Goal: Transaction & Acquisition: Register for event/course

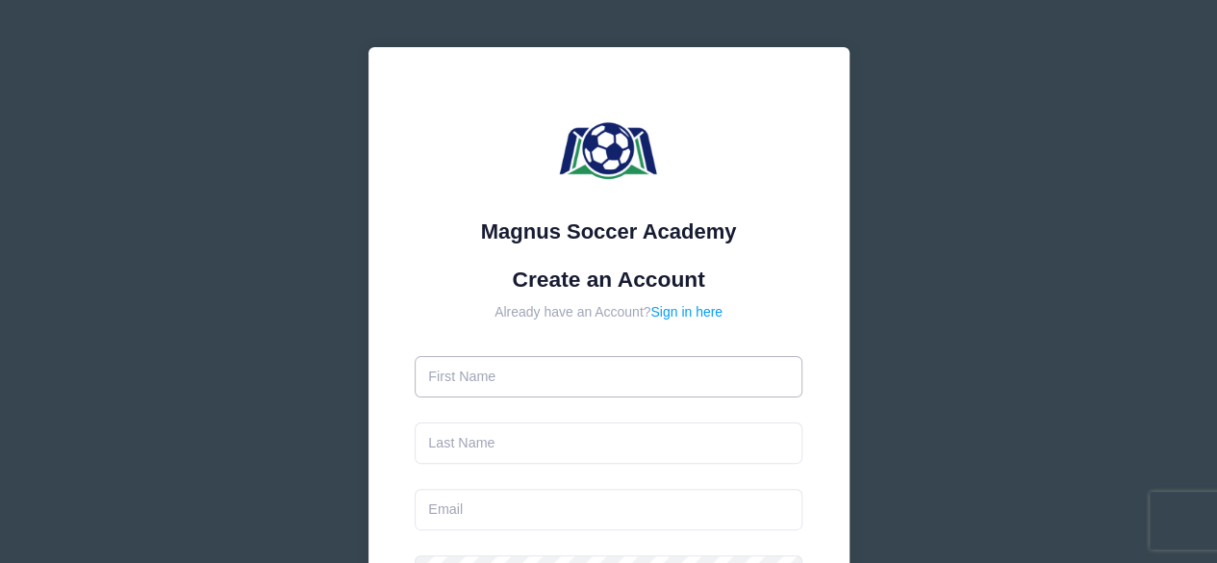
click at [680, 382] on input "text" at bounding box center [609, 376] width 388 height 41
type input "[PERSON_NAME]"
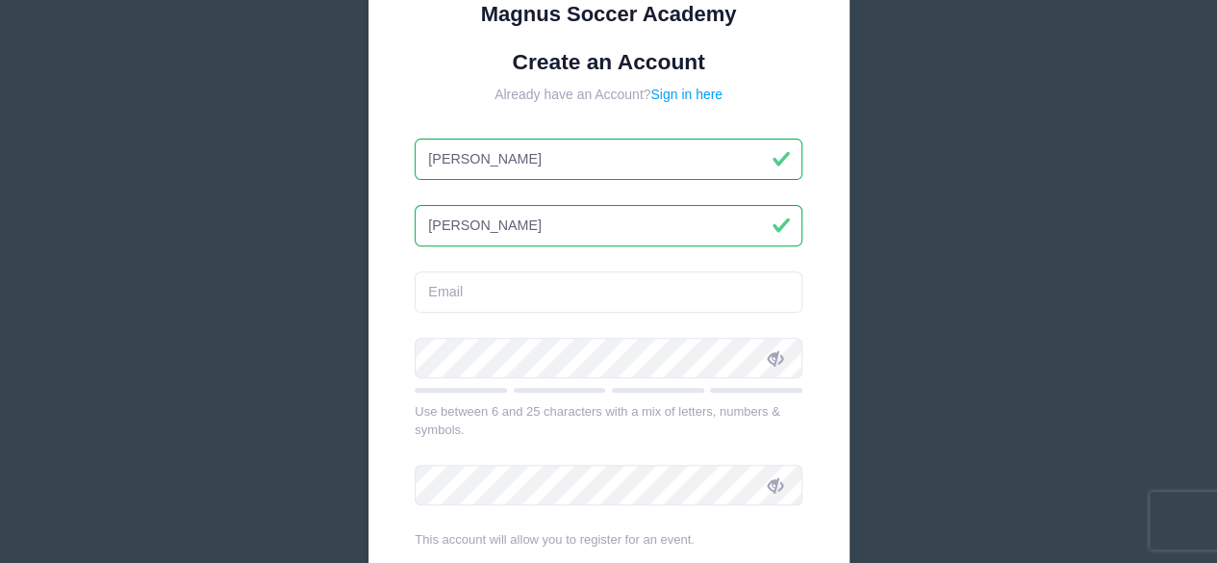
scroll to position [219, 0]
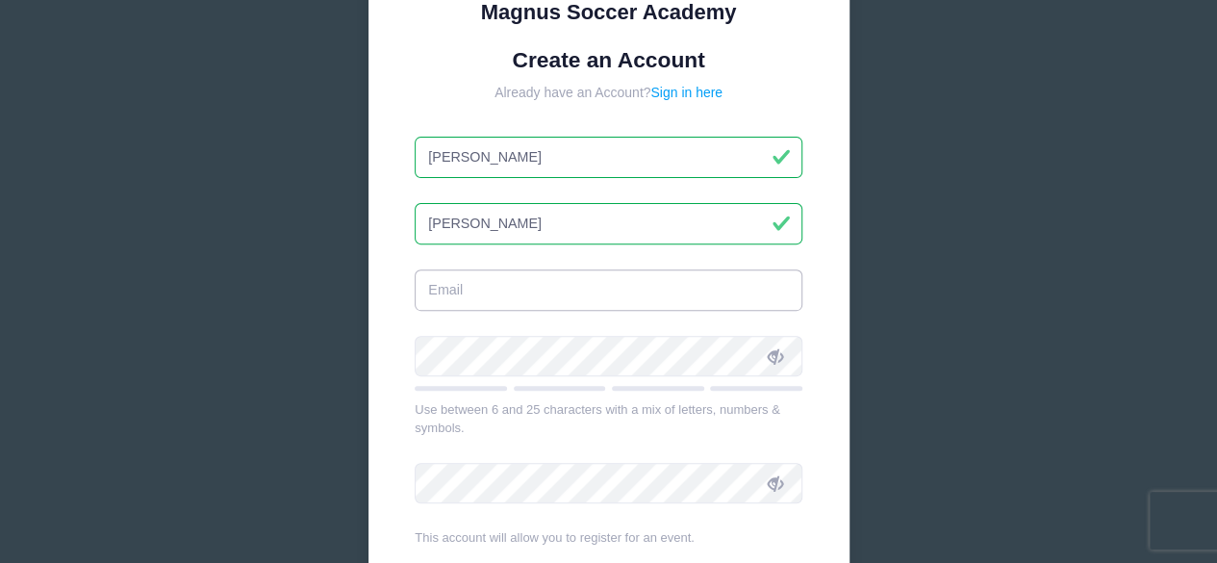
click at [614, 282] on input "email" at bounding box center [609, 289] width 388 height 41
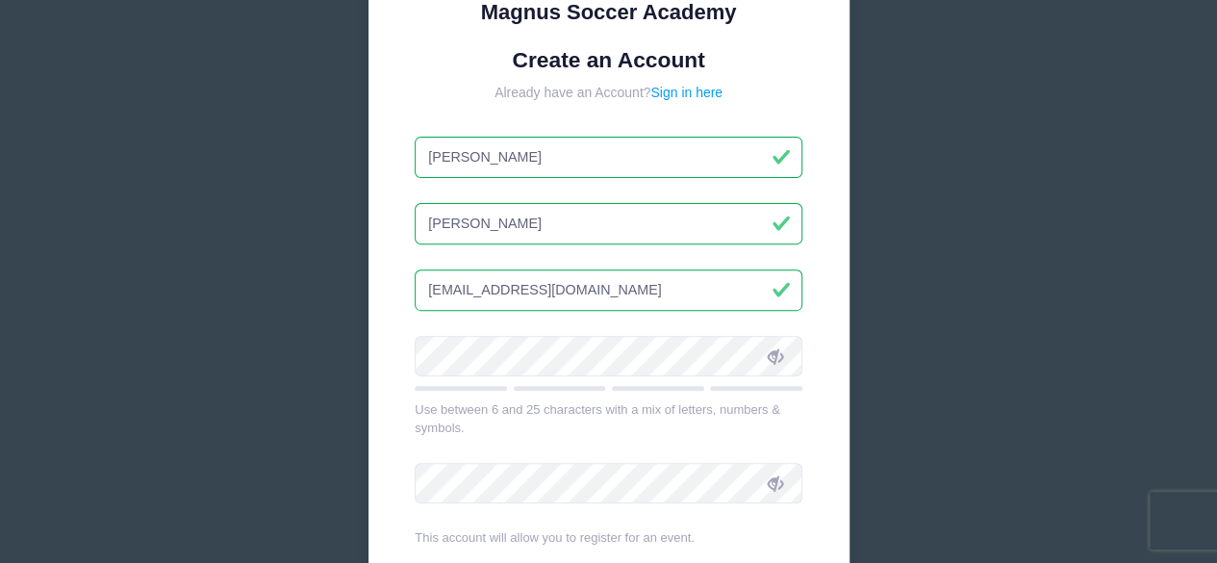
type input "[EMAIL_ADDRESS][DOMAIN_NAME]"
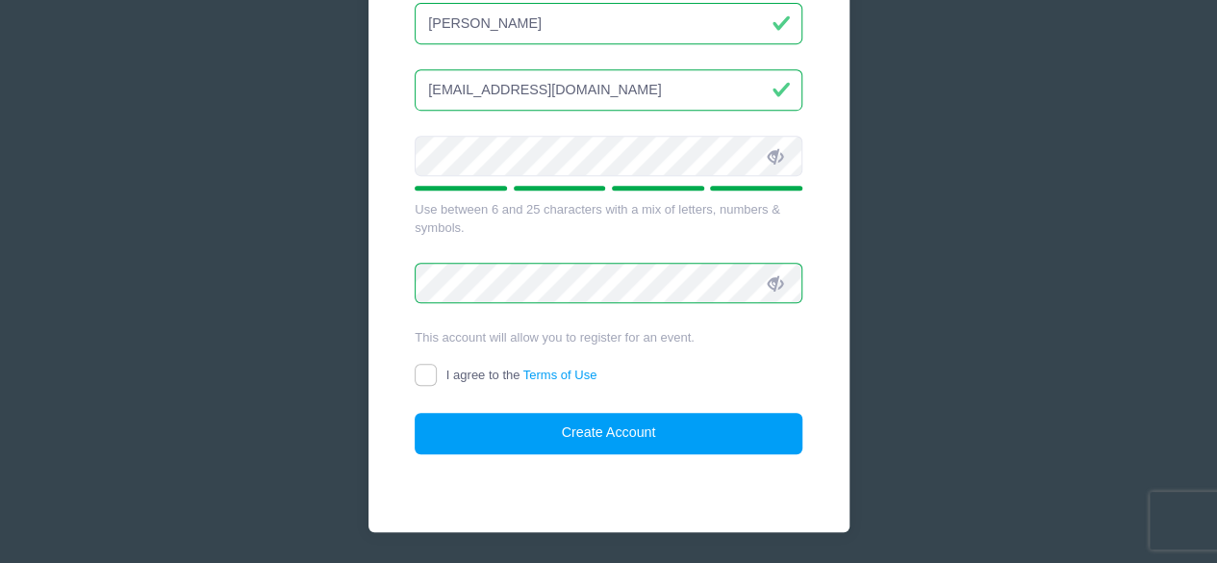
scroll to position [420, 0]
click at [421, 369] on input "I agree to the Terms of Use" at bounding box center [426, 375] width 22 height 22
checkbox input "true"
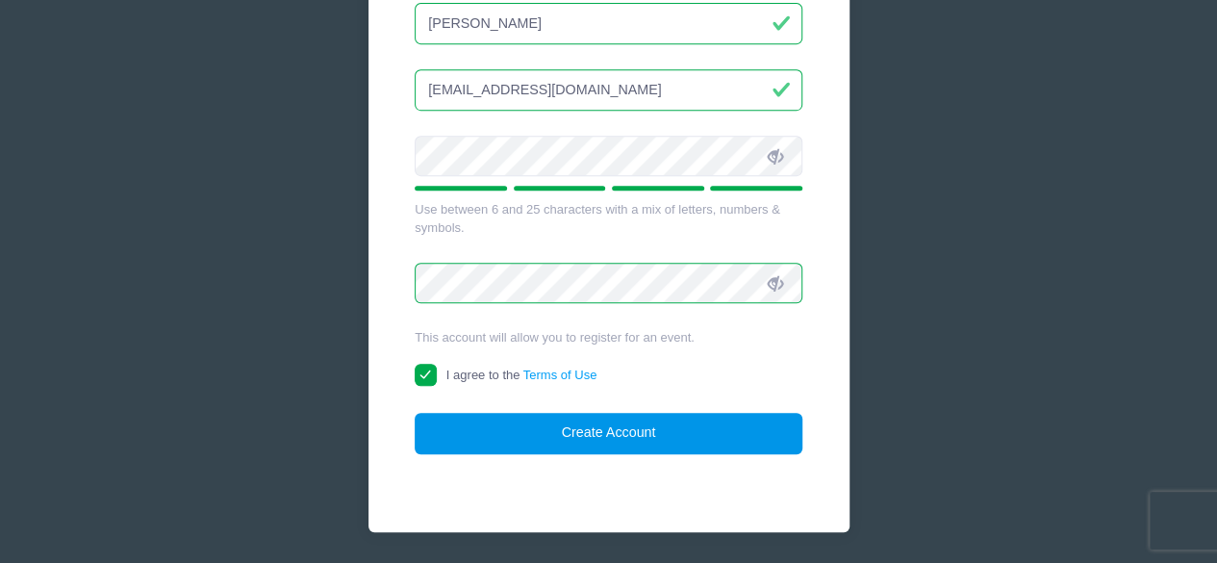
click at [648, 425] on button "Create Account" at bounding box center [609, 433] width 388 height 41
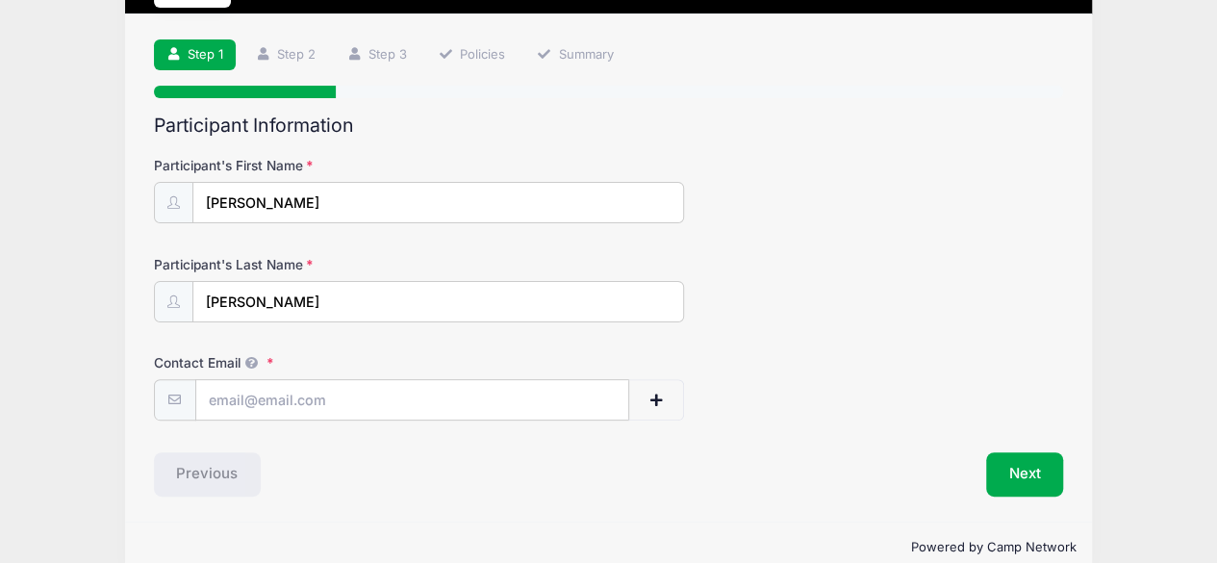
scroll to position [138, 0]
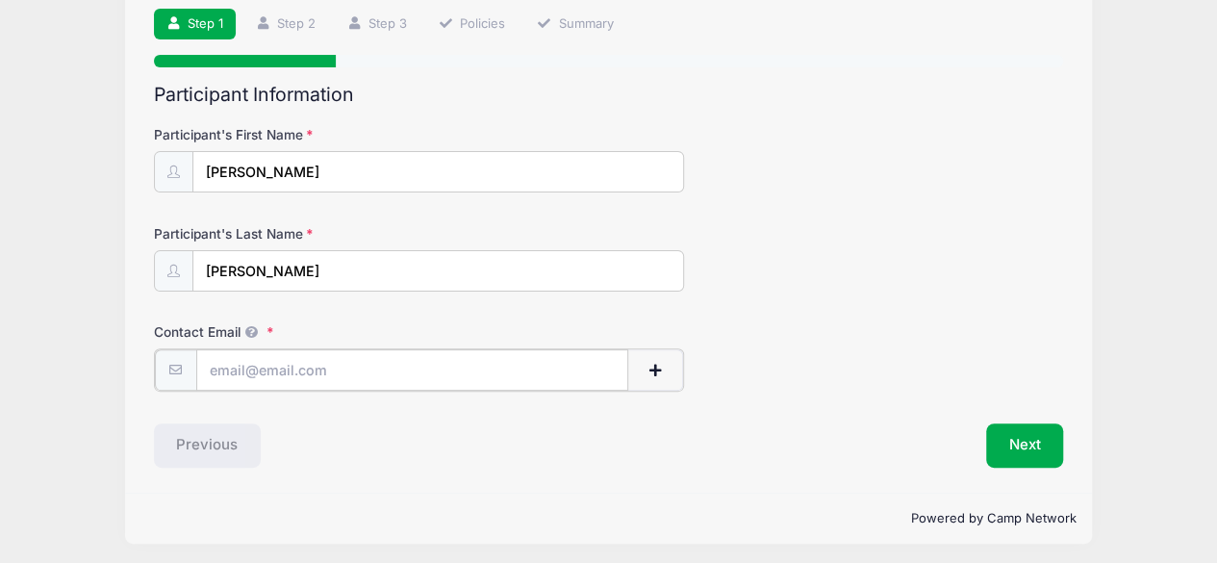
click at [333, 369] on input "Contact Email" at bounding box center [412, 369] width 433 height 41
type input "[EMAIL_ADDRESS][DOMAIN_NAME]"
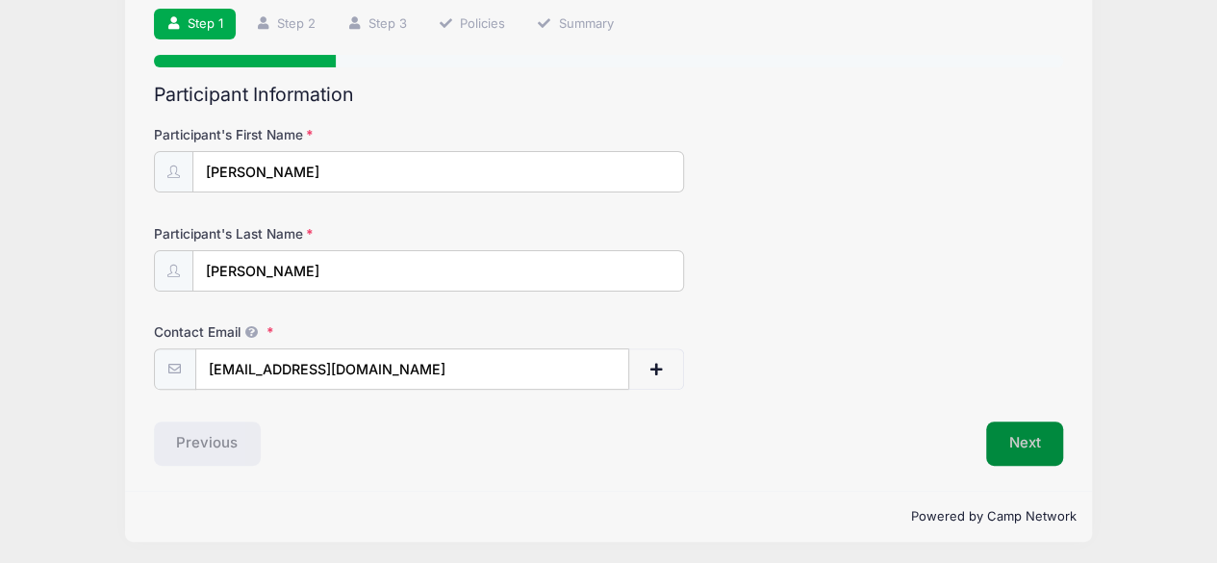
click at [1016, 444] on button "Next" at bounding box center [1025, 443] width 78 height 44
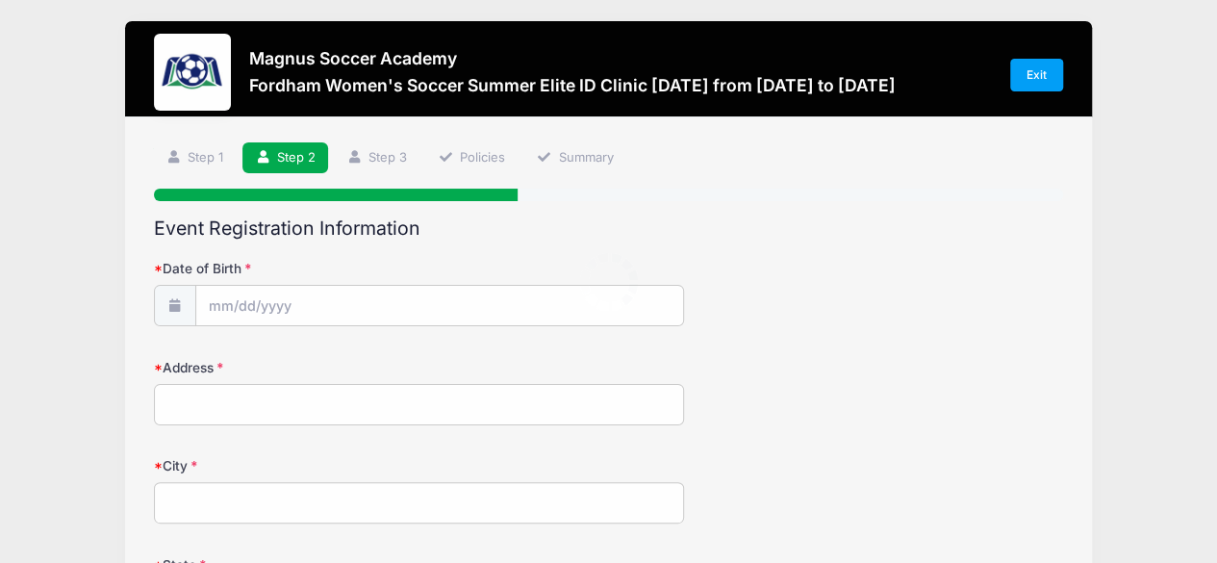
scroll to position [0, 0]
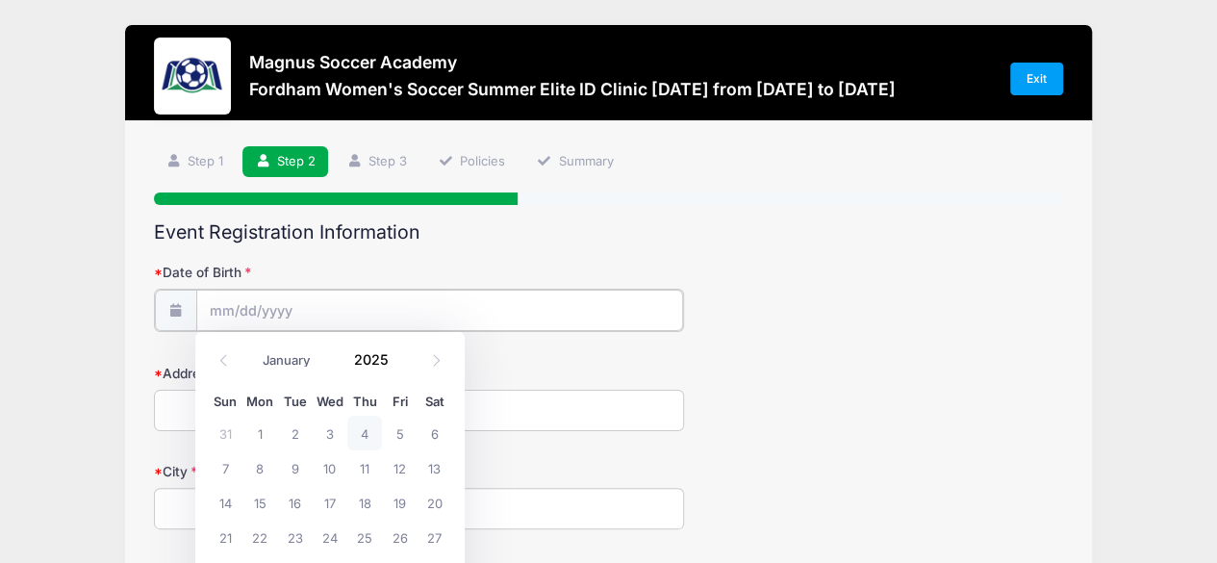
click at [228, 313] on input "Date of Birth" at bounding box center [439, 310] width 487 height 41
click at [216, 307] on input "Date of Birth" at bounding box center [439, 310] width 487 height 41
click at [278, 371] on select "January February March April May June July August September October November De…" at bounding box center [296, 360] width 86 height 25
click at [253, 348] on select "January February March April May June July August September October November De…" at bounding box center [296, 360] width 86 height 25
click at [283, 356] on select "January February March April May June July August September October November De…" at bounding box center [296, 360] width 86 height 25
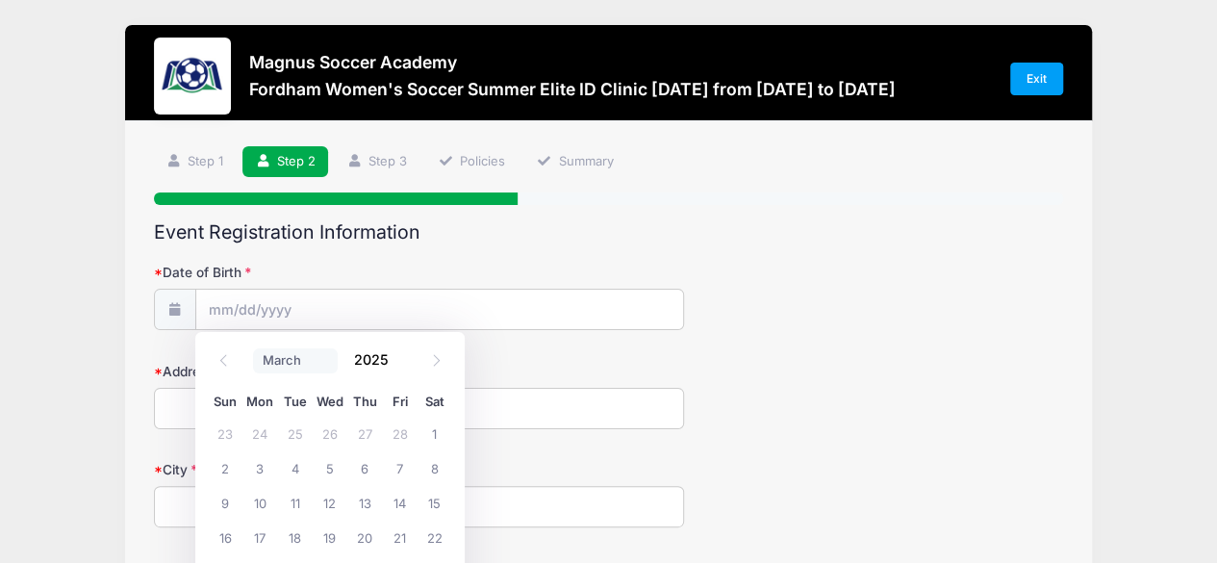
select select "1"
click at [253, 348] on select "January February March April May June July August September October November De…" at bounding box center [296, 360] width 86 height 25
click at [380, 359] on input "2025" at bounding box center [375, 359] width 63 height 29
click at [397, 372] on span at bounding box center [400, 367] width 13 height 14
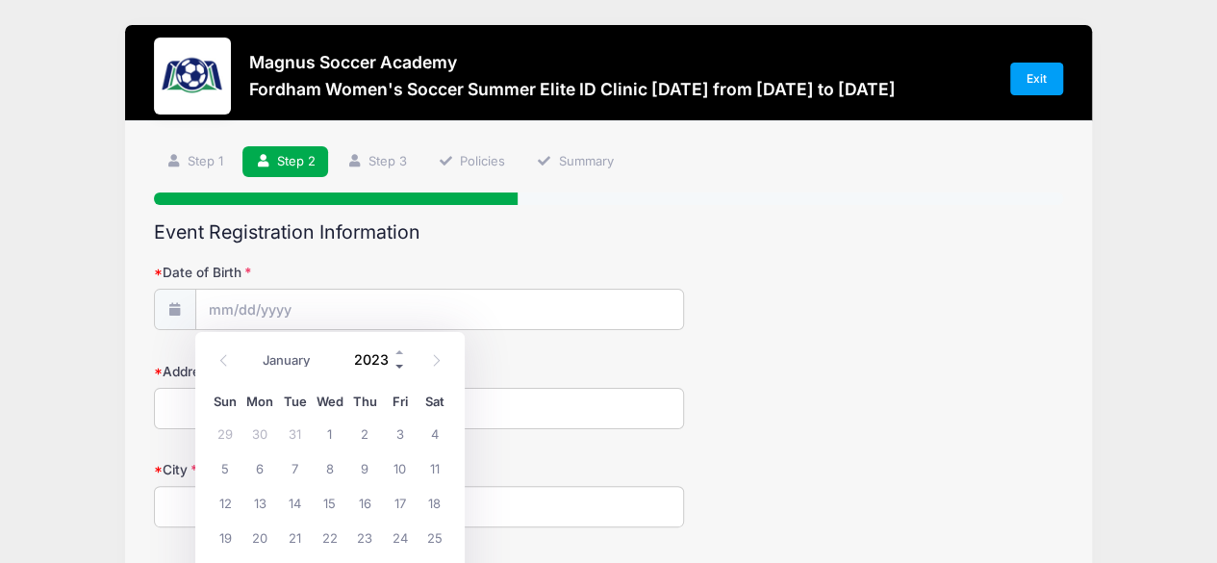
click at [397, 372] on span at bounding box center [400, 367] width 13 height 14
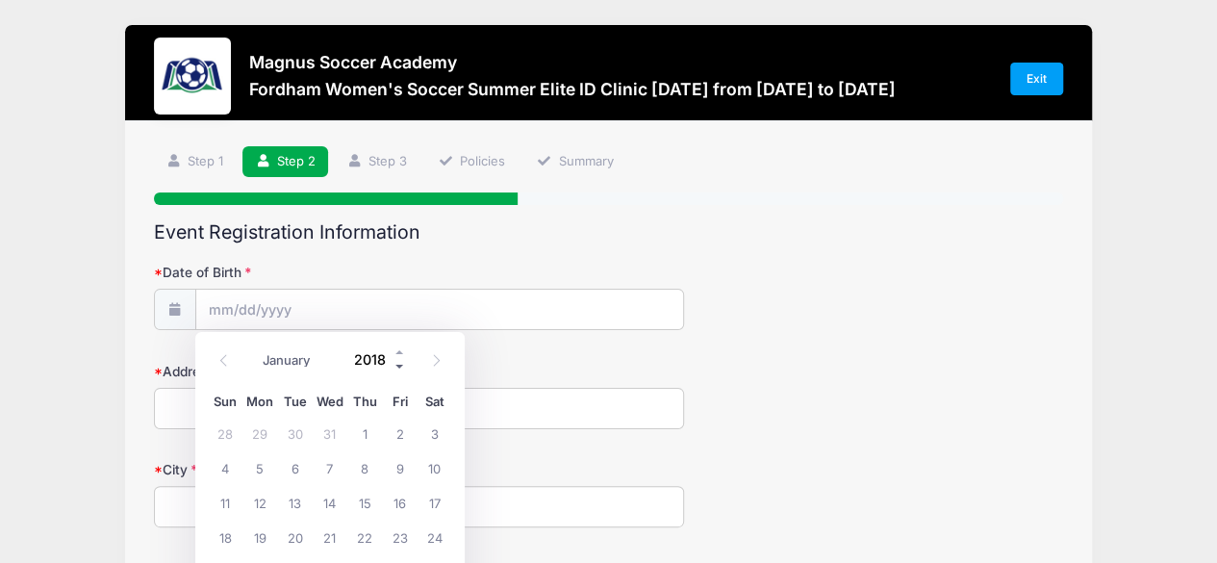
click at [397, 372] on span at bounding box center [400, 367] width 13 height 14
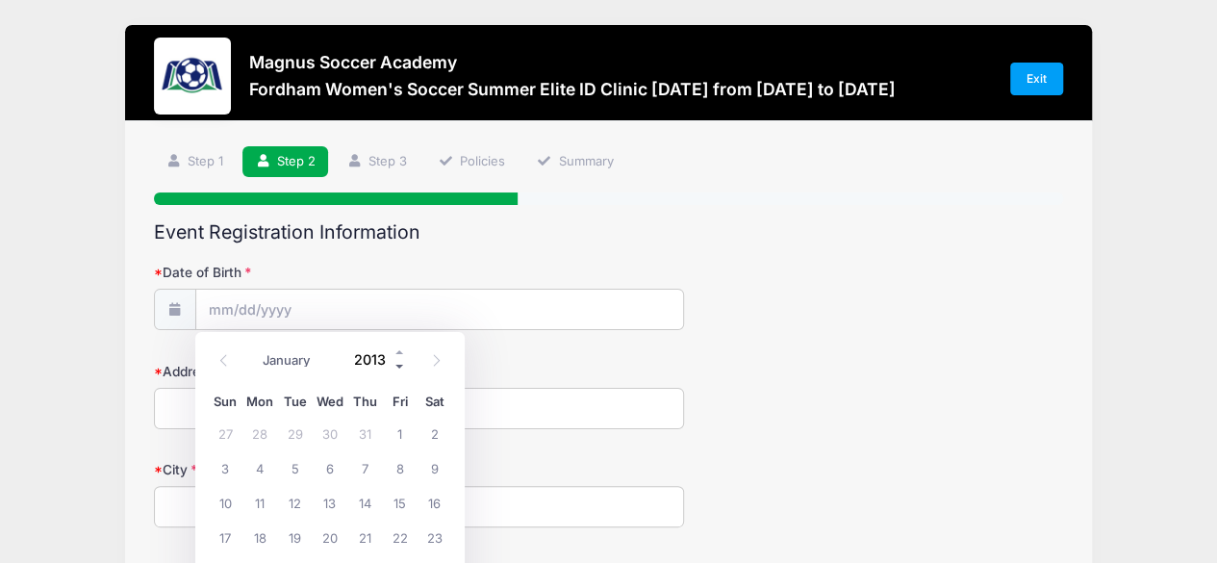
click at [397, 372] on span at bounding box center [400, 367] width 13 height 14
type input "2010"
click at [368, 536] on span "25" at bounding box center [364, 537] width 35 height 35
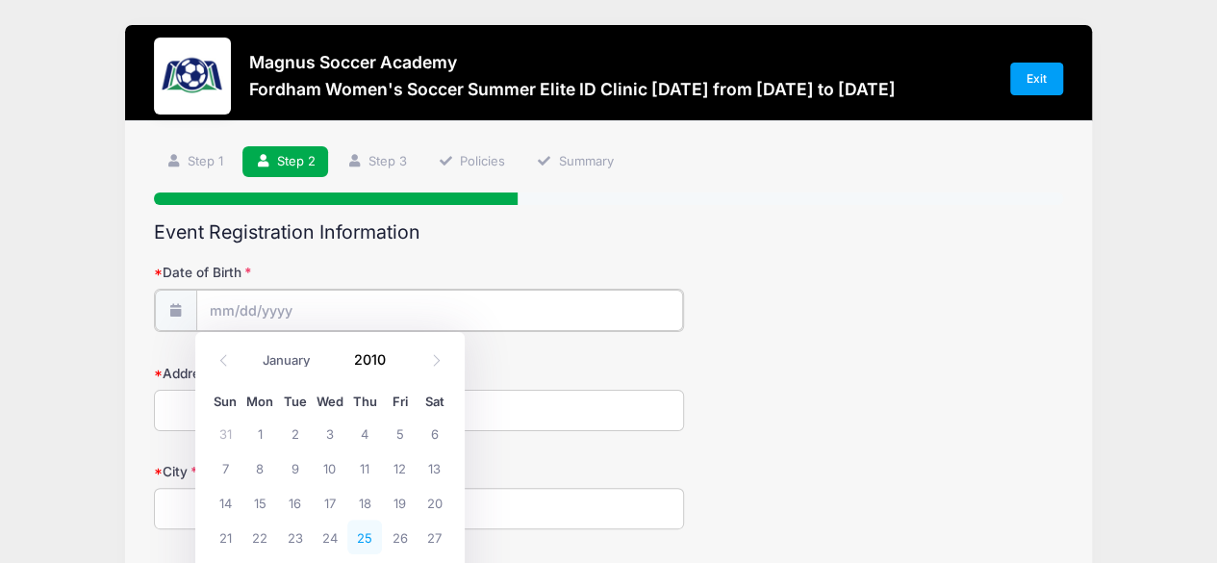
type input "[DATE]"
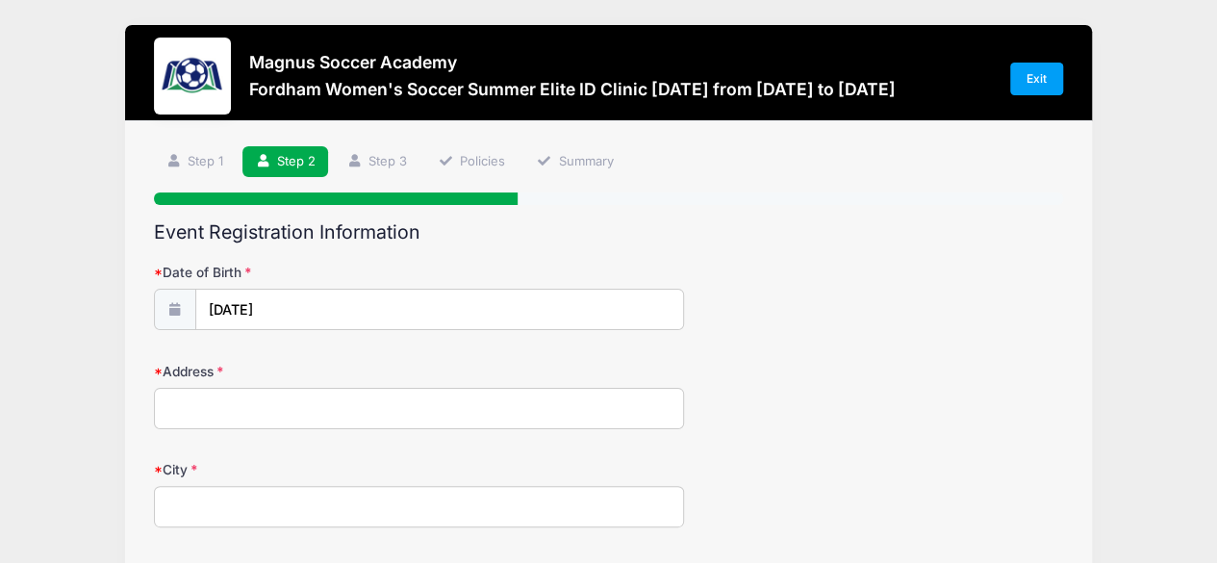
click at [254, 404] on input "Address" at bounding box center [419, 408] width 531 height 41
type input "[STREET_ADDRESS]"
type input "[GEOGRAPHIC_DATA]"
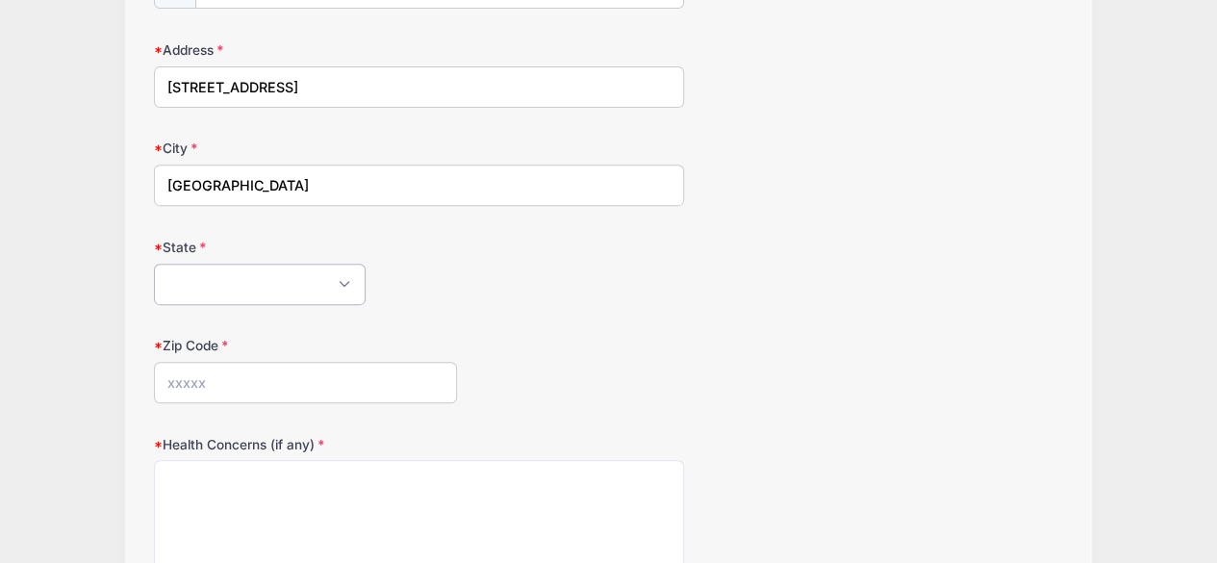
click at [237, 271] on select "[US_STATE] [US_STATE] [US_STATE] [US_STATE] [US_STATE] Armed Forces Africa Arme…" at bounding box center [260, 284] width 212 height 41
select select "NJ"
click at [154, 264] on select "[US_STATE] [US_STATE] [US_STATE] [US_STATE] [US_STATE] Armed Forces Africa Arme…" at bounding box center [260, 284] width 212 height 41
click at [246, 377] on input "Zip Code" at bounding box center [305, 382] width 303 height 41
type input "07747"
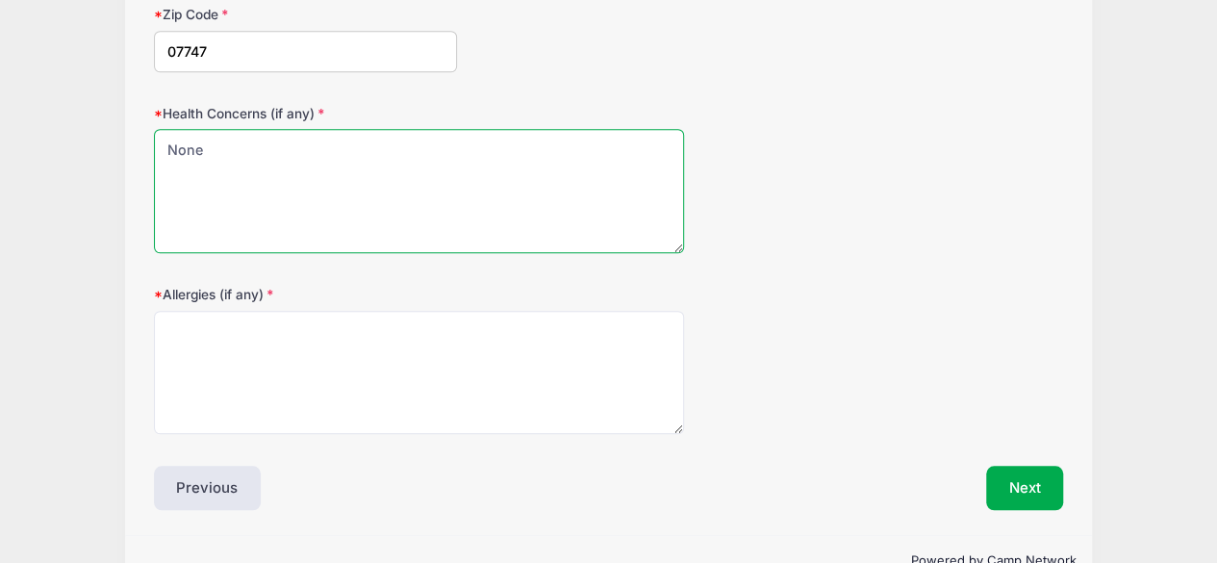
scroll to position [643, 0]
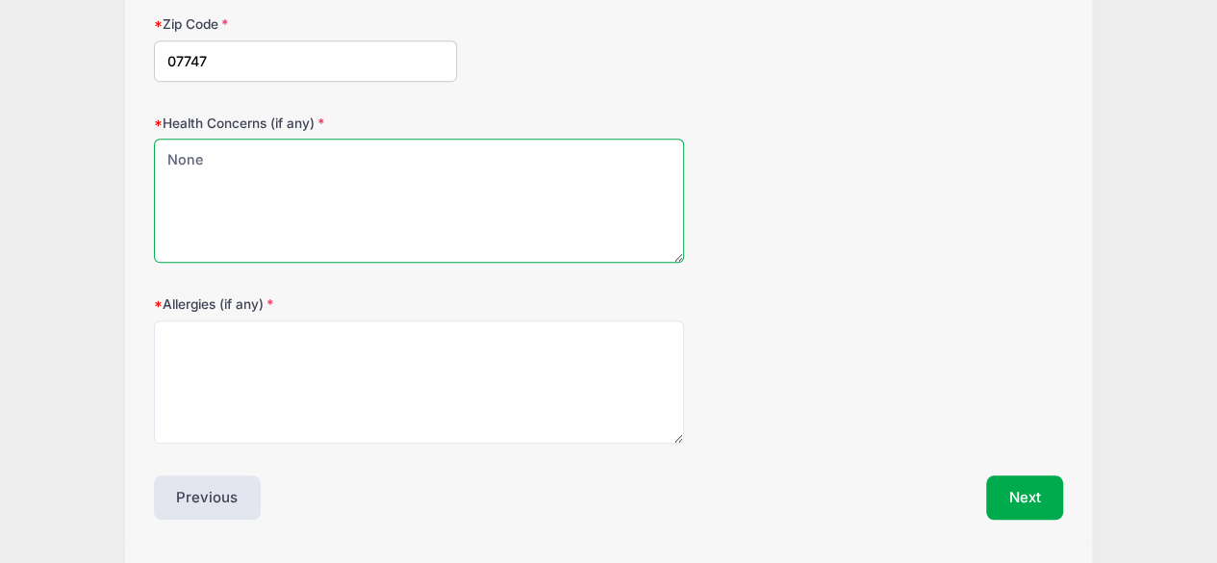
type textarea "None"
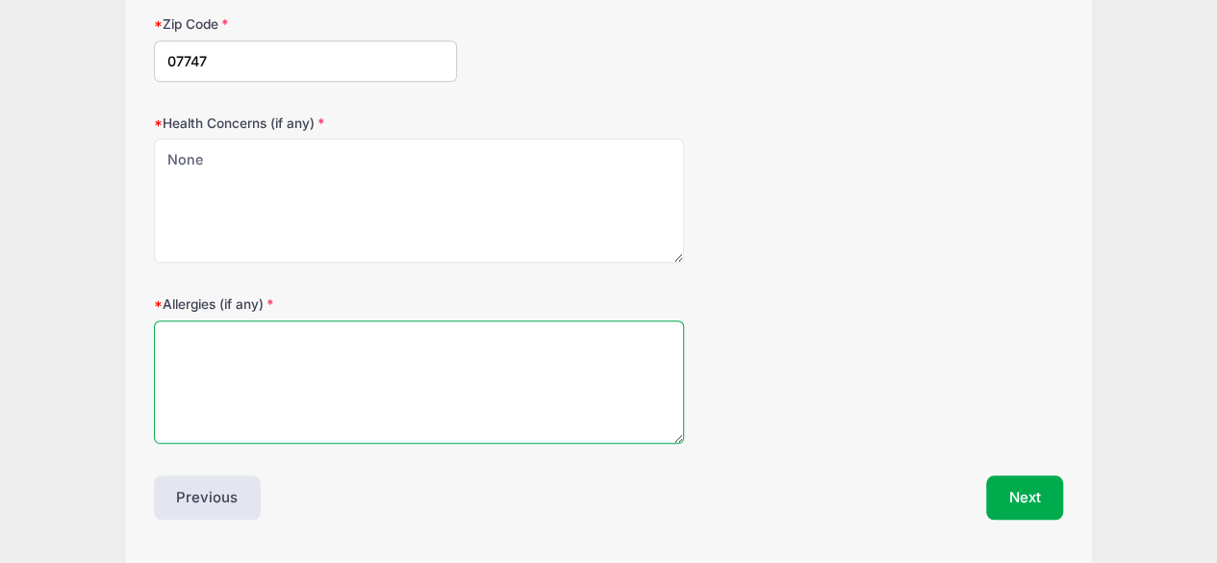
click at [553, 381] on textarea "Allergies (if any)" at bounding box center [419, 382] width 531 height 124
type textarea "[MEDICAL_DATA]"
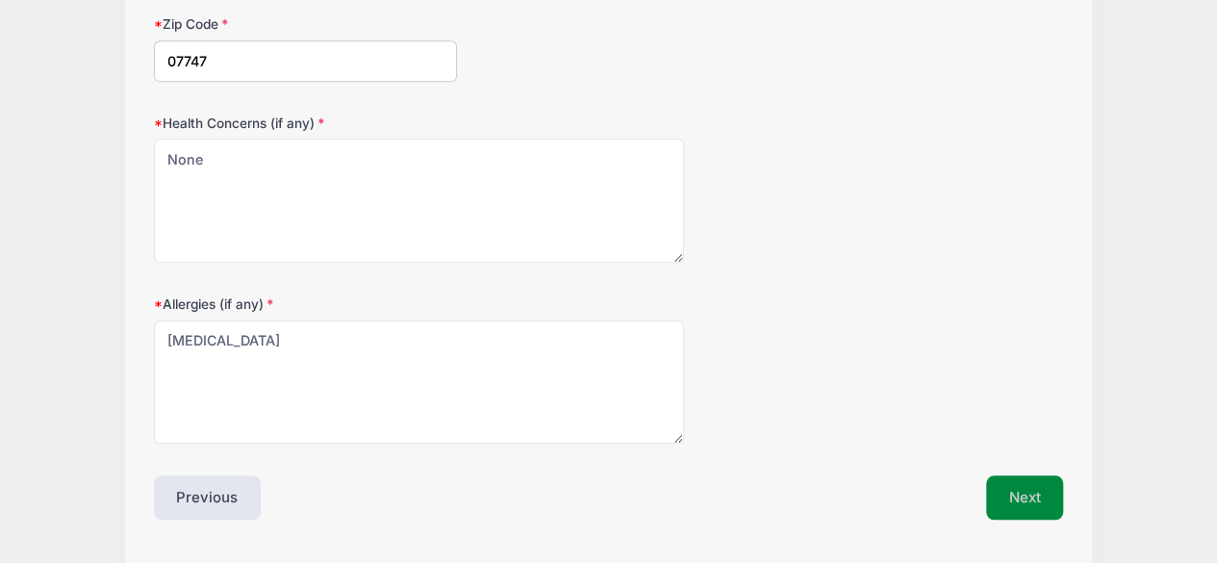
click at [1030, 482] on button "Next" at bounding box center [1025, 497] width 78 height 44
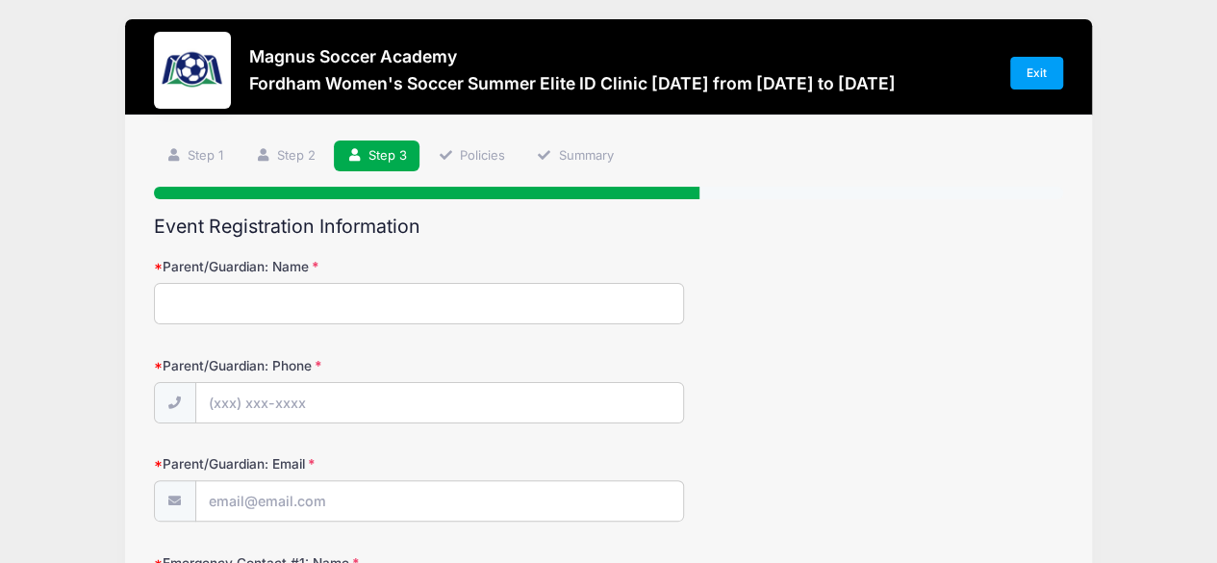
scroll to position [0, 0]
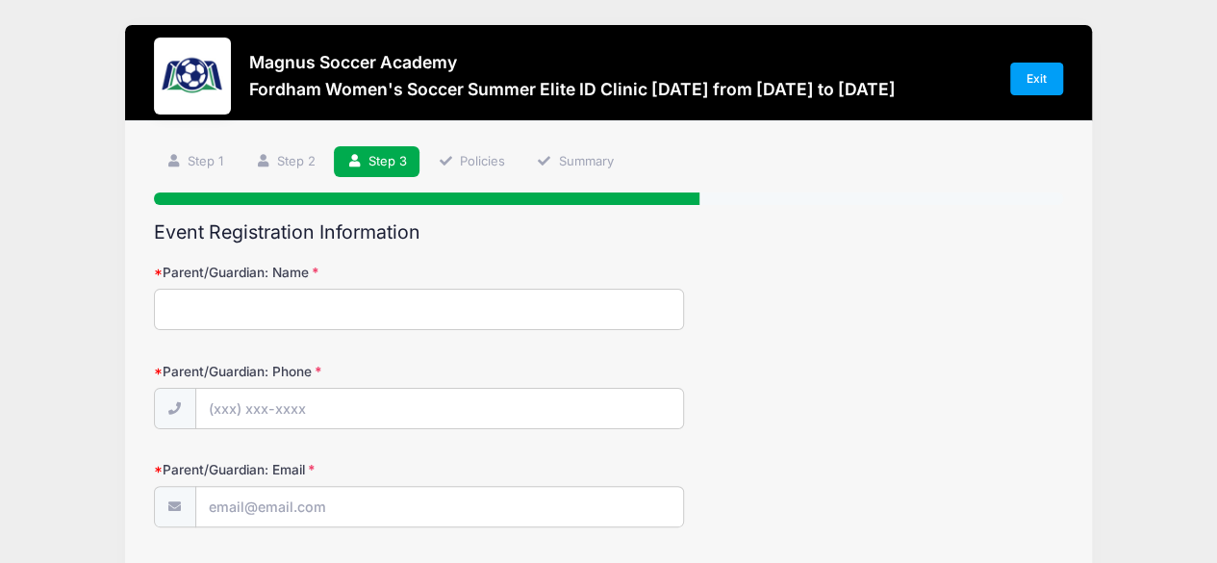
click at [314, 311] on input "Parent/Guardian: Name" at bounding box center [419, 309] width 531 height 41
type input "[PERSON_NAME]"
type input "[PHONE_NUMBER]"
click at [475, 490] on input "Parent/Guardian: Email" at bounding box center [439, 507] width 487 height 41
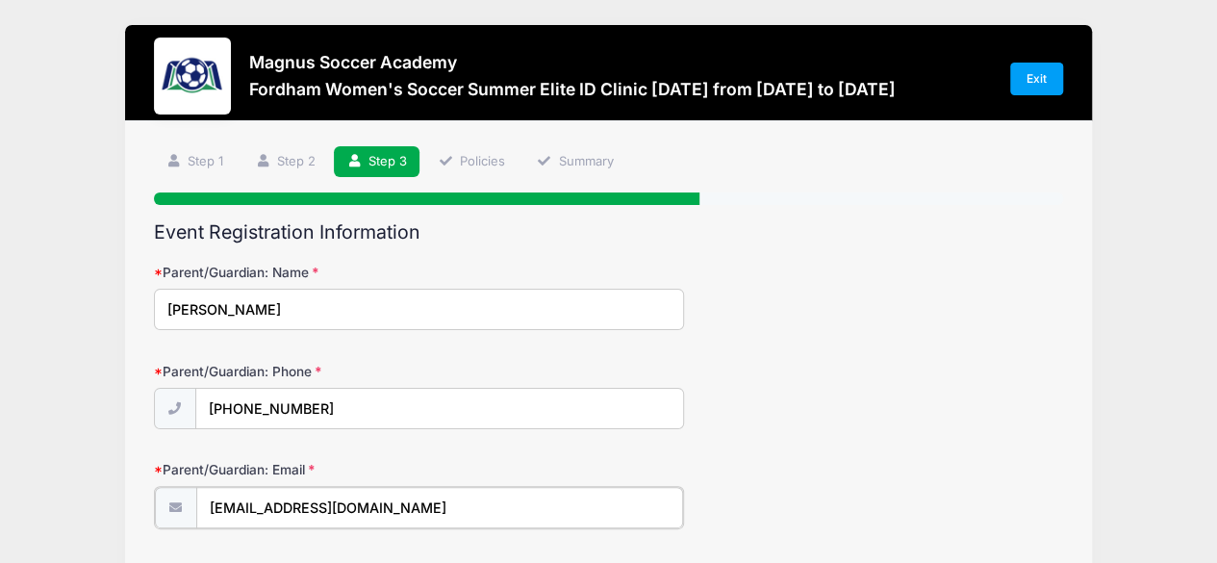
type input "[EMAIL_ADDRESS][DOMAIN_NAME]"
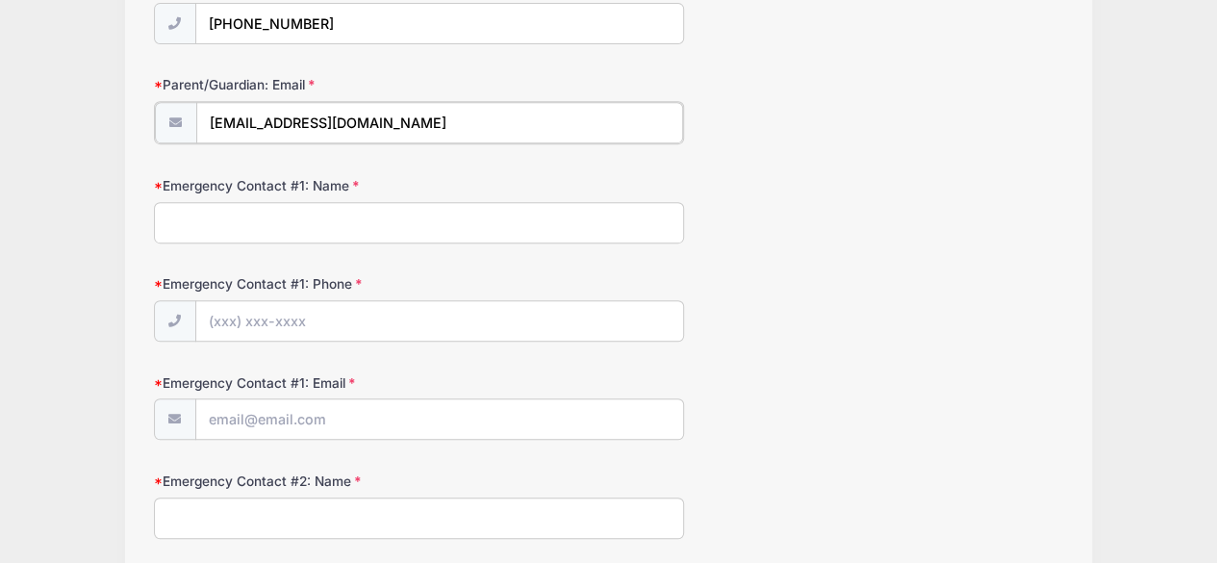
scroll to position [406, 0]
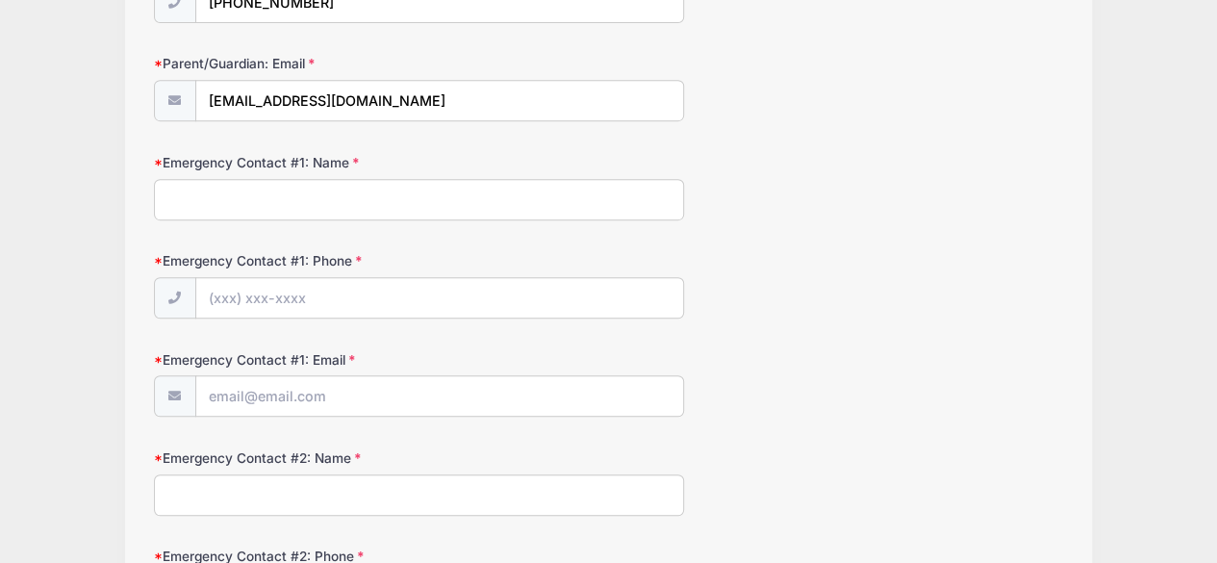
click at [296, 183] on input "Emergency Contact #1: Name" at bounding box center [419, 199] width 531 height 41
type input "[PERSON_NAME]"
type input "[PHONE_NUMBER]"
click at [326, 383] on input "Emergency Contact #1: Email" at bounding box center [439, 396] width 487 height 41
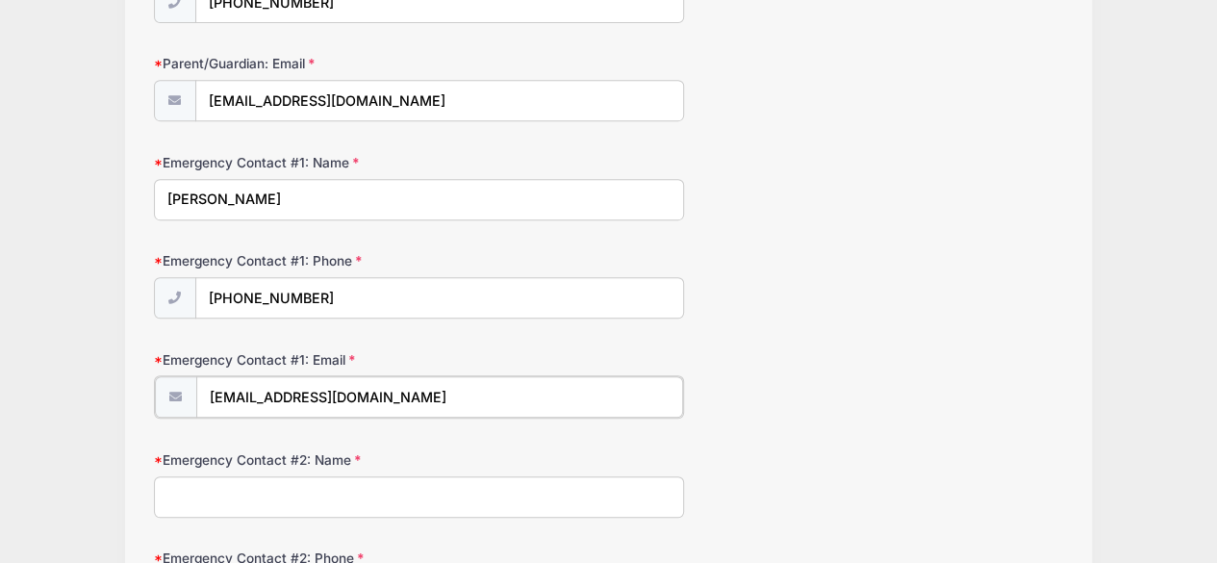
type input "[EMAIL_ADDRESS][DOMAIN_NAME]"
type input "[PERSON_NAME]"
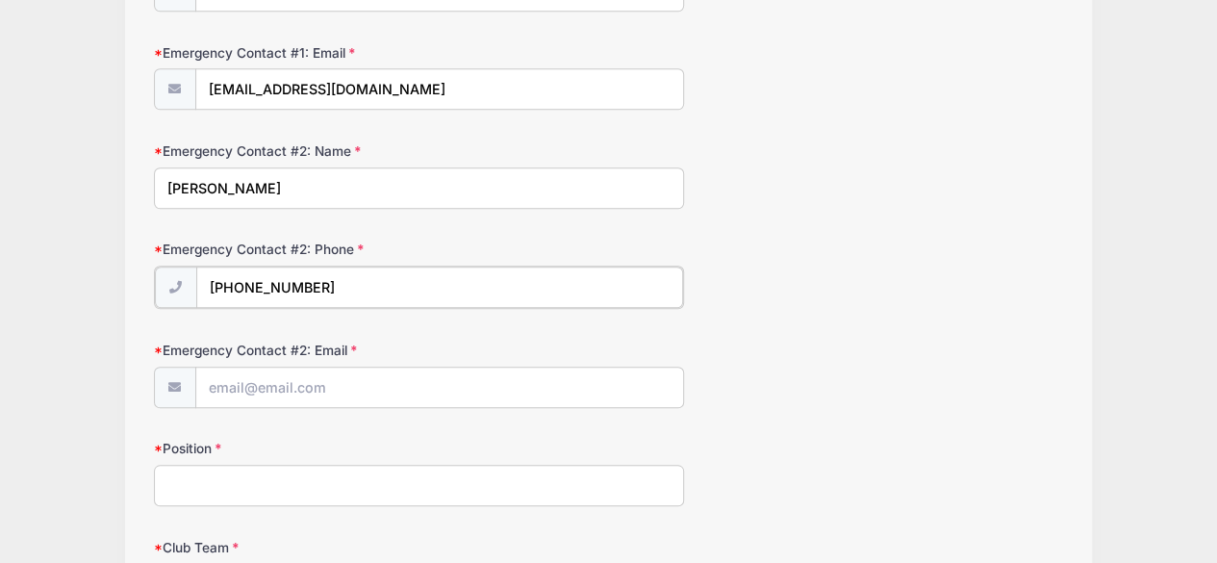
type input "[PHONE_NUMBER]"
type input "[EMAIL_ADDRESS][DOMAIN_NAME]"
type input "o"
type input "Goalkeeper"
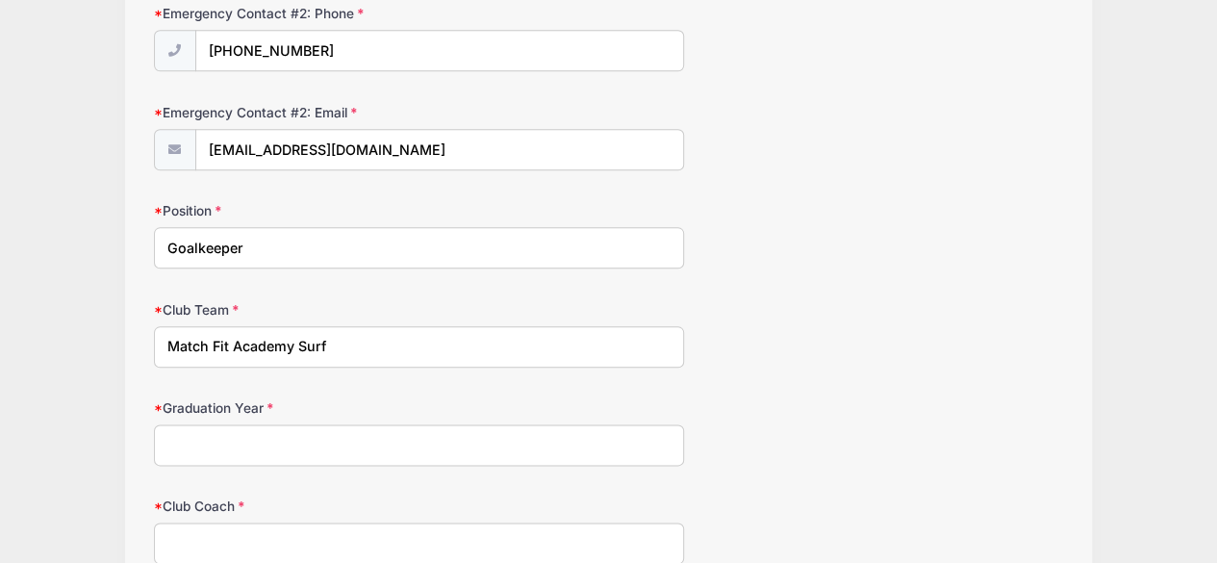
scroll to position [947, 0]
click at [541, 443] on input "Graduation Year" at bounding box center [419, 446] width 531 height 41
click at [504, 344] on input "Match Fit Academy Surf" at bounding box center [419, 348] width 531 height 41
type input "Match Fit Academy Surf South"
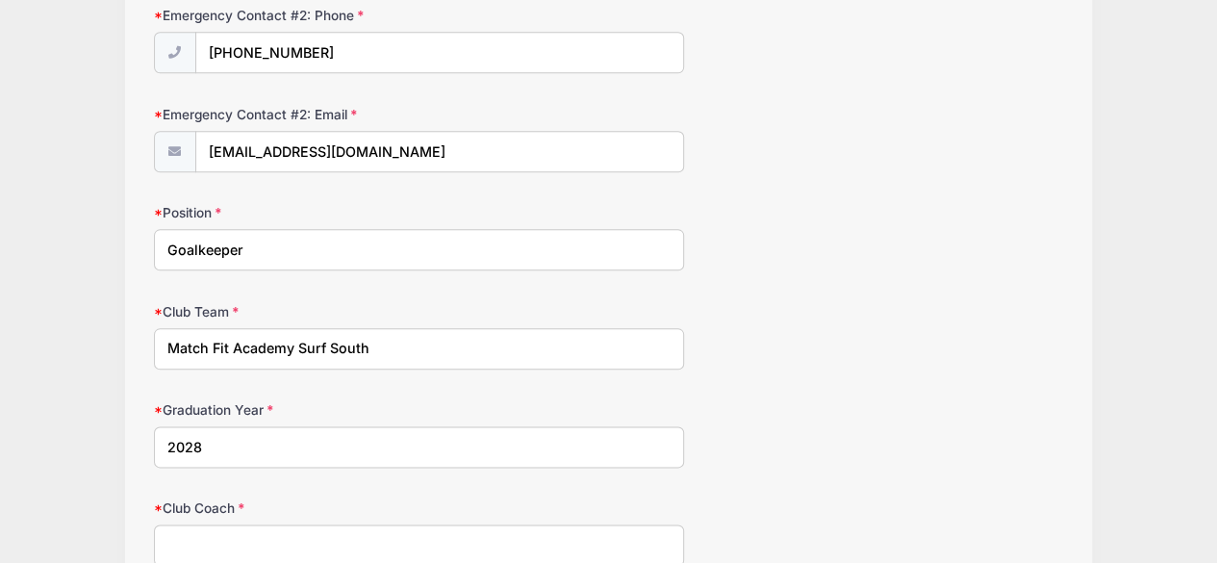
type input "2028"
type input "[PERSON_NAME]"
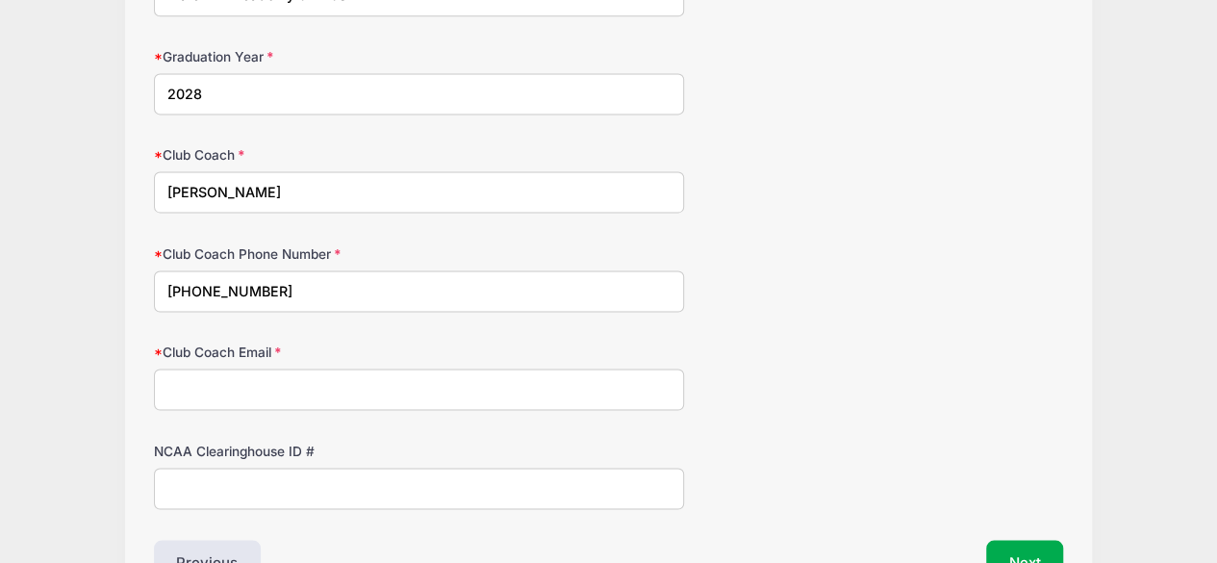
type input "[PHONE_NUMBER]"
type input "[EMAIL_ADDRESS][DOMAIN_NAME]"
click at [1007, 551] on button "Next" at bounding box center [1025, 562] width 78 height 44
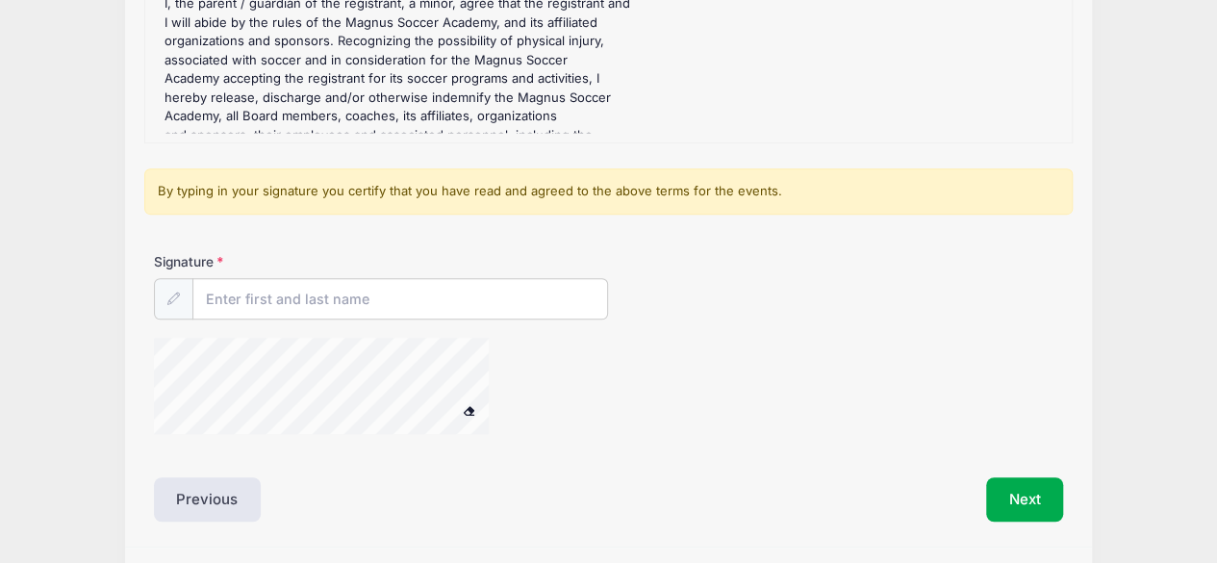
scroll to position [420, 0]
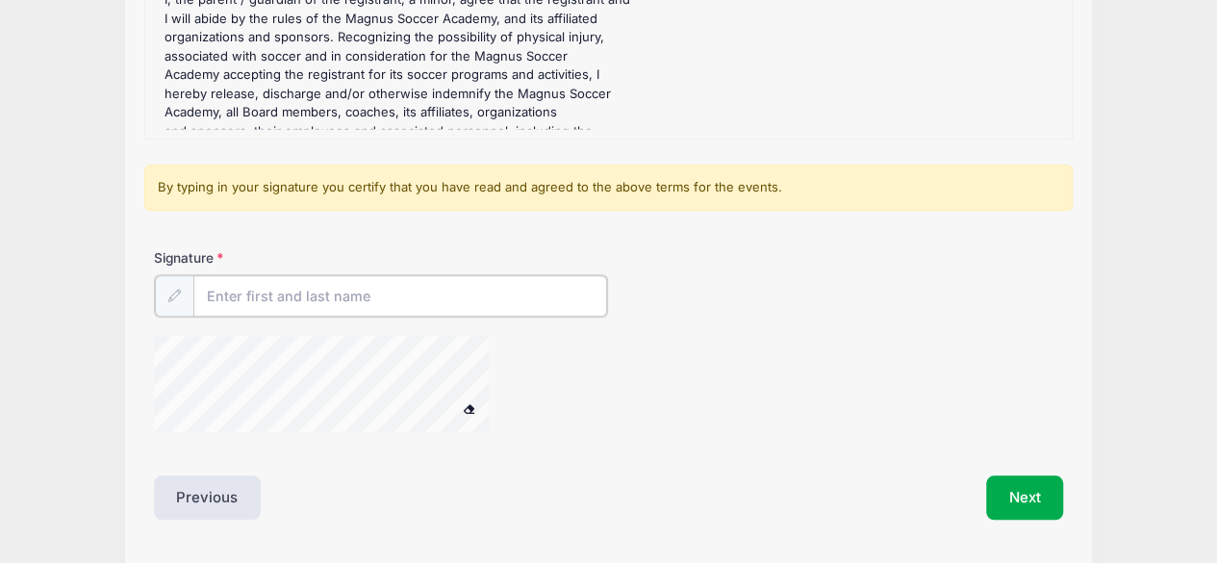
click at [266, 293] on input "Signature" at bounding box center [400, 295] width 415 height 41
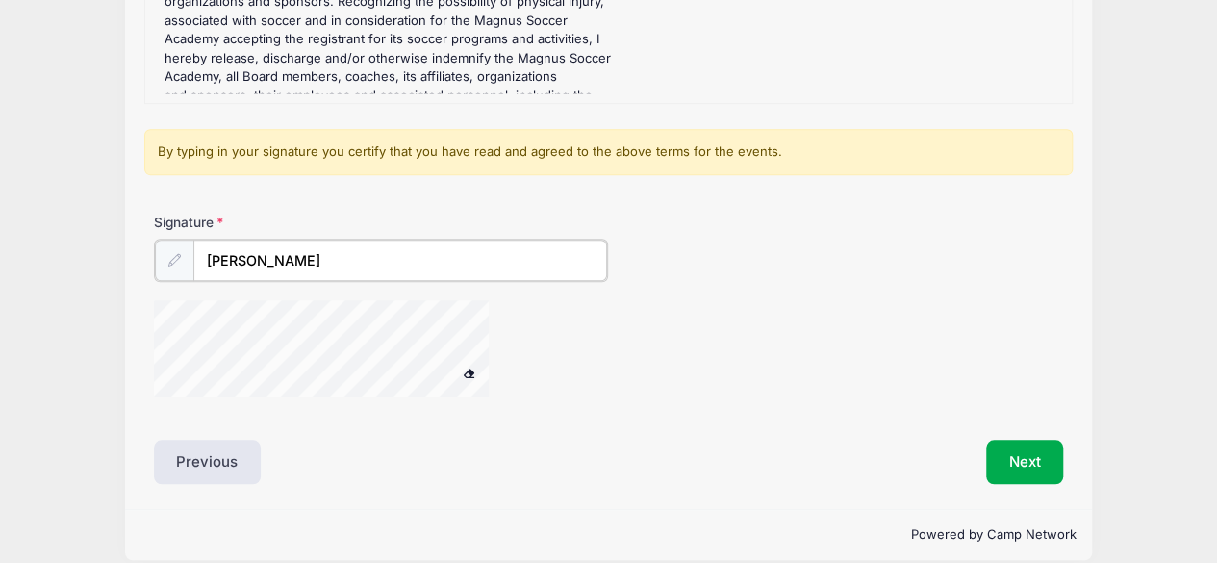
scroll to position [470, 0]
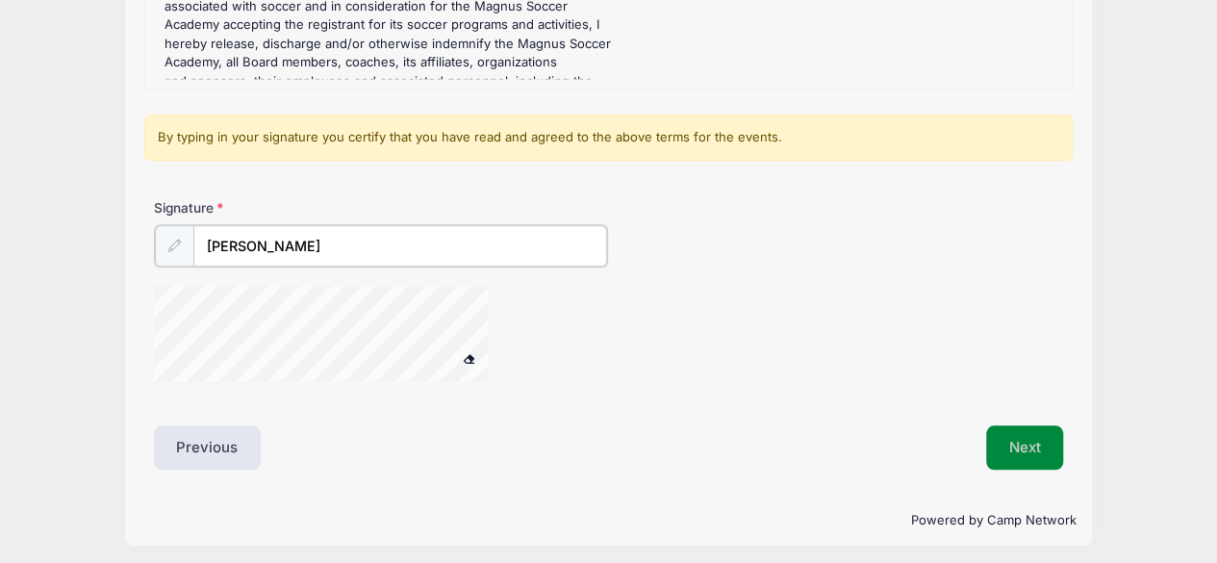
type input "[PERSON_NAME]"
click at [1026, 450] on button "Next" at bounding box center [1025, 445] width 78 height 44
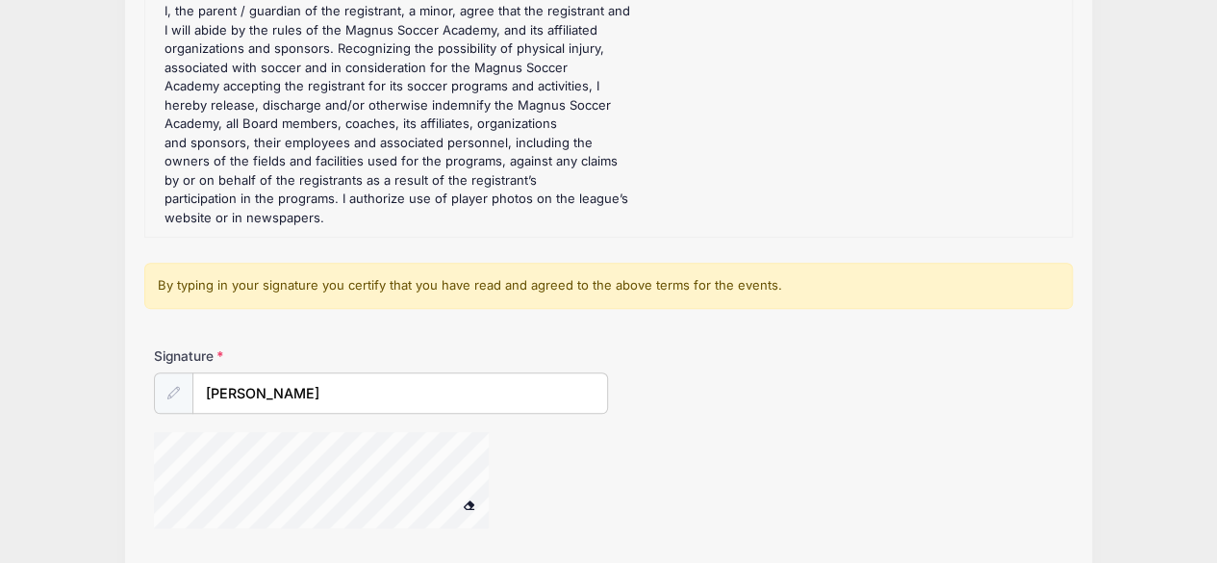
scroll to position [471, 0]
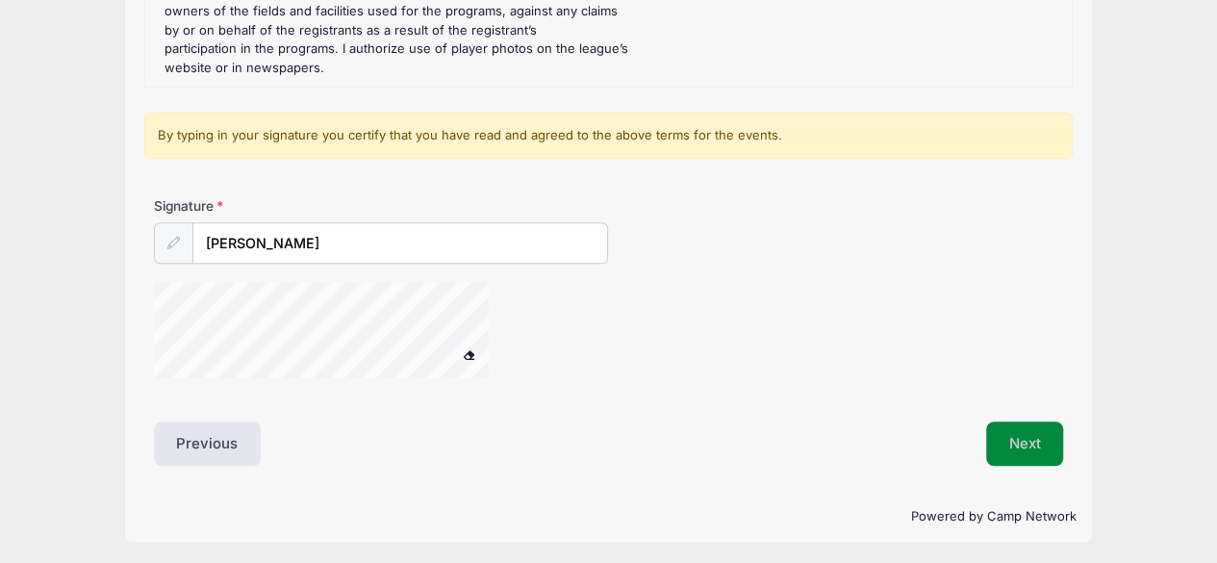
click at [1016, 446] on button "Next" at bounding box center [1025, 443] width 78 height 44
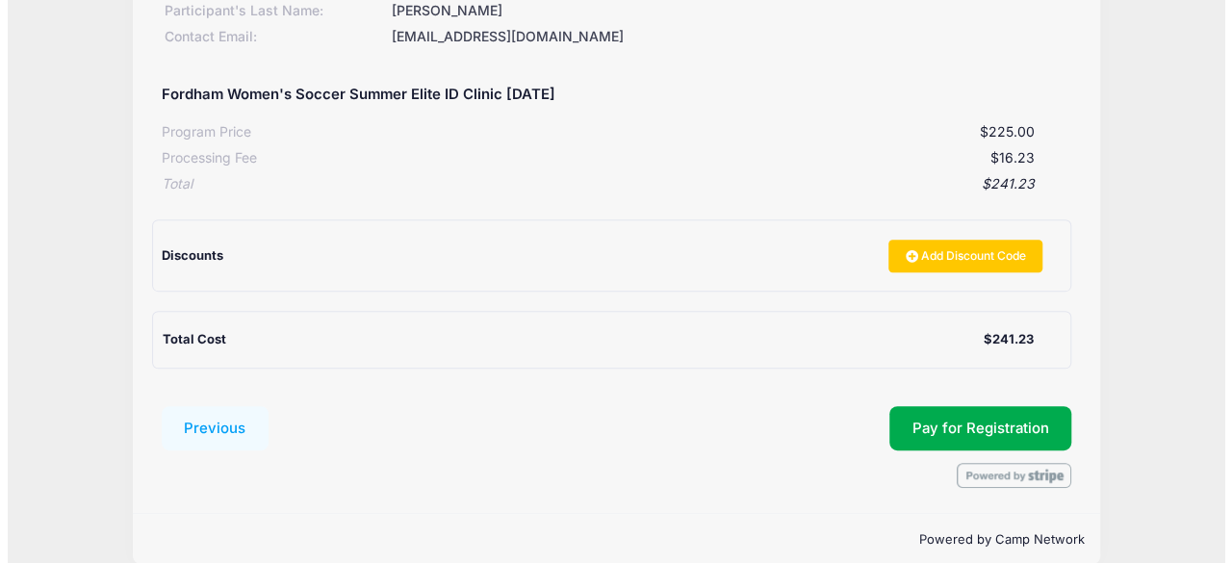
scroll to position [347, 0]
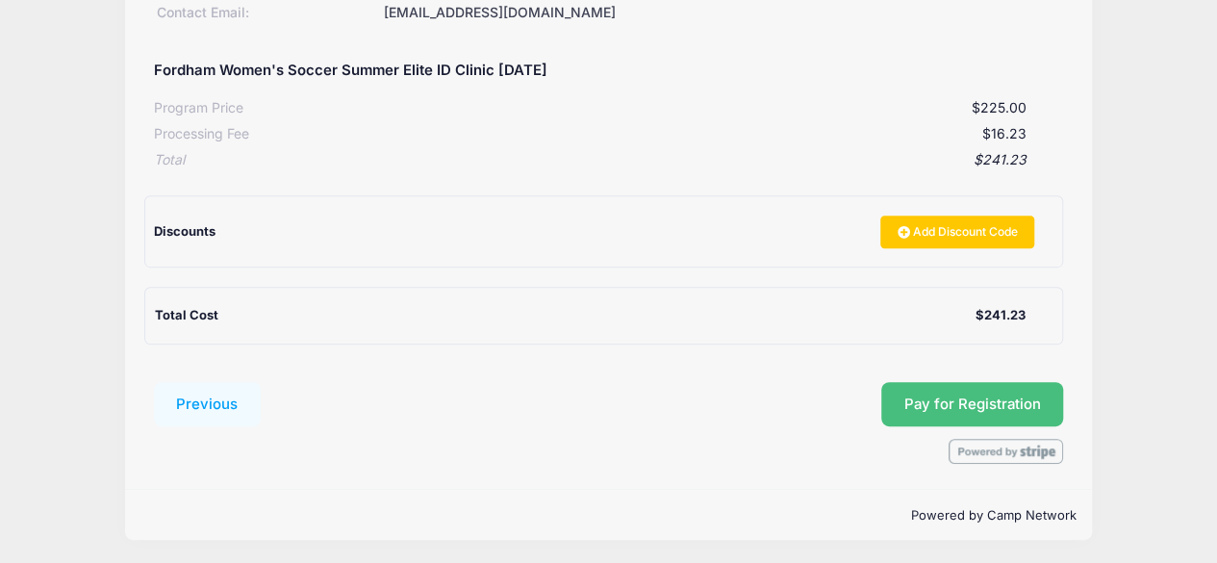
click at [996, 395] on button "Pay for Registration" at bounding box center [972, 404] width 183 height 44
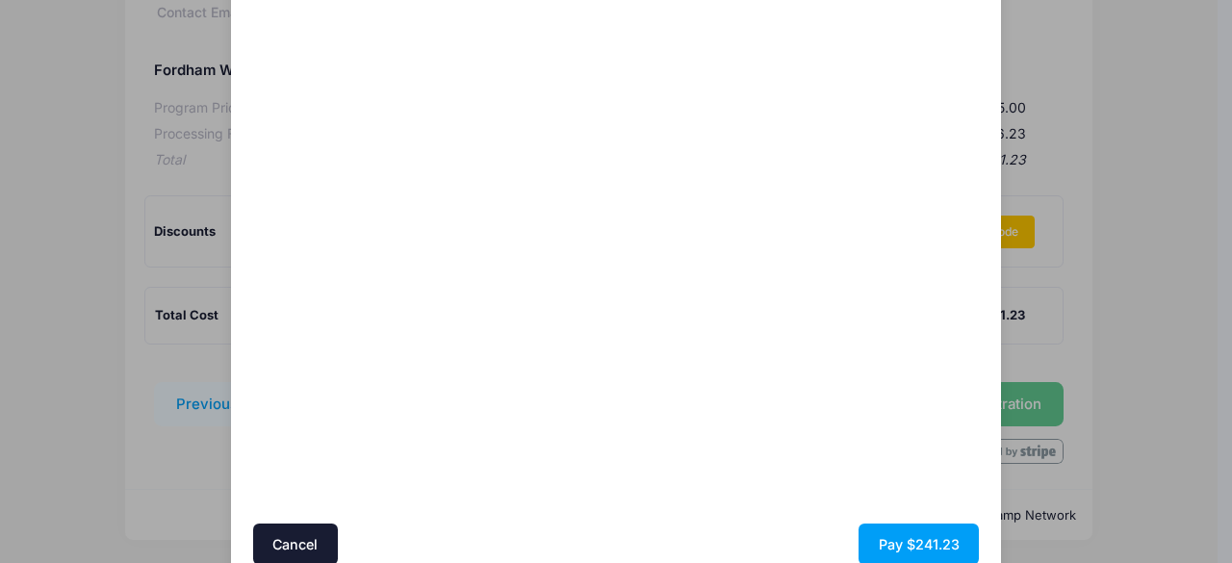
scroll to position [208, 0]
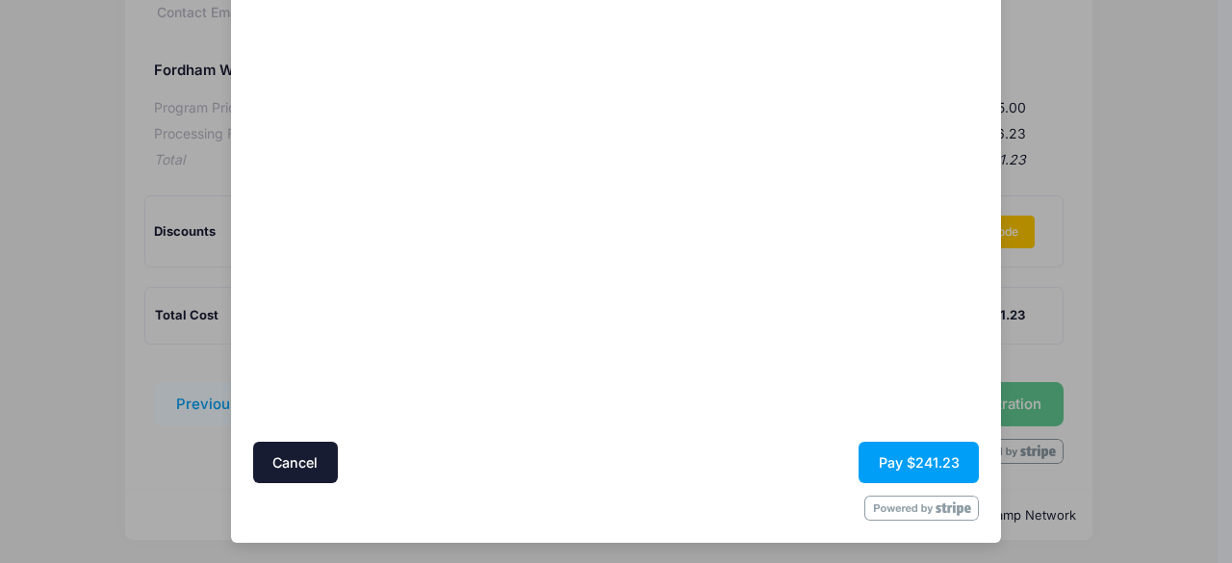
click at [684, 320] on div at bounding box center [802, 180] width 354 height 506
click at [919, 466] on button "Pay $241.23" at bounding box center [918, 462] width 120 height 41
